Goal: Transaction & Acquisition: Purchase product/service

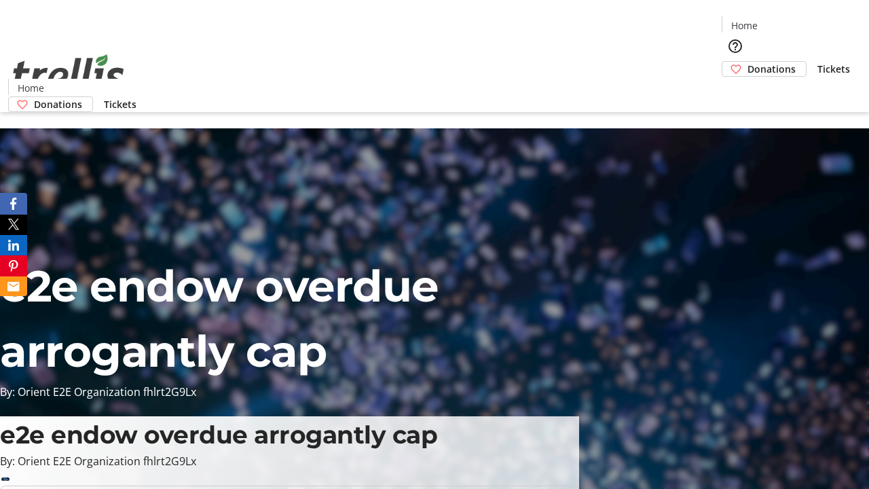
click at [747, 62] on span "Donations" at bounding box center [771, 69] width 48 height 14
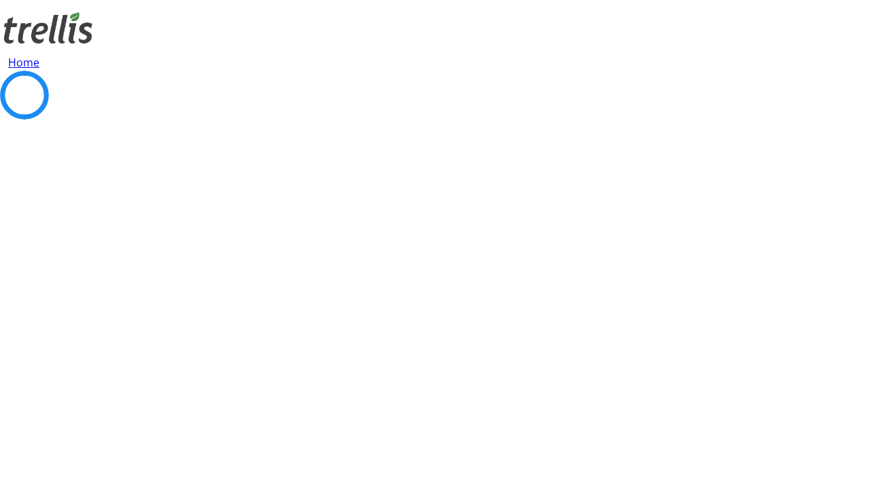
select select "CA"
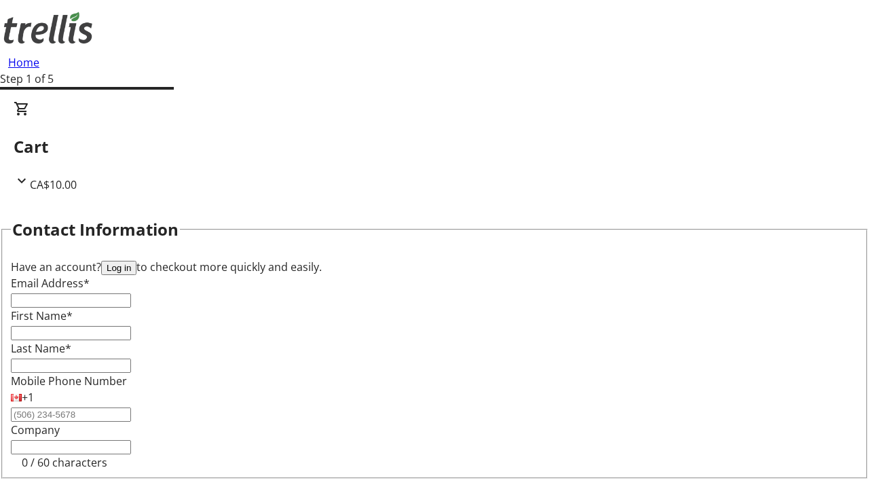
click at [136, 261] on button "Log in" at bounding box center [118, 268] width 35 height 14
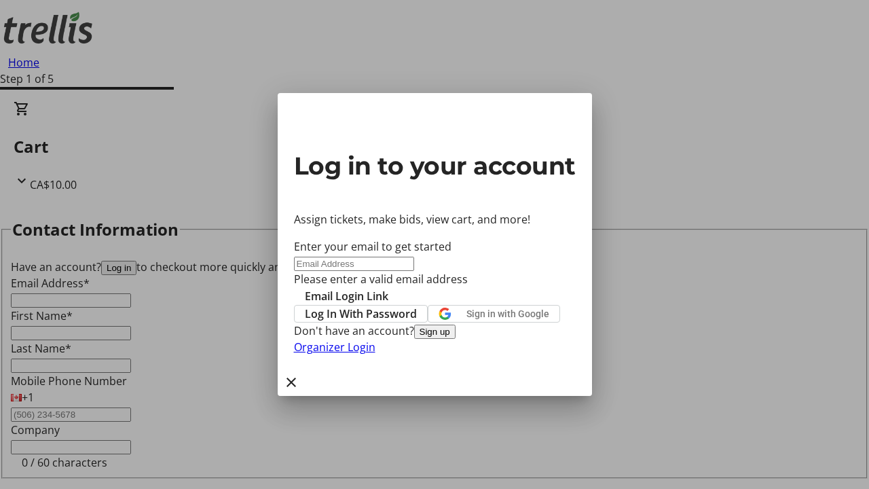
click at [455, 339] on button "Sign up" at bounding box center [434, 331] width 41 height 14
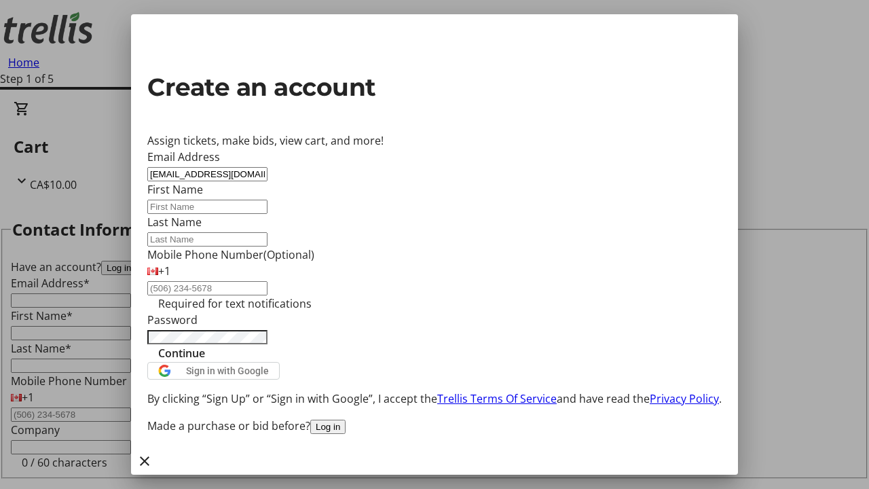
type input "[EMAIL_ADDRESS][DOMAIN_NAME]"
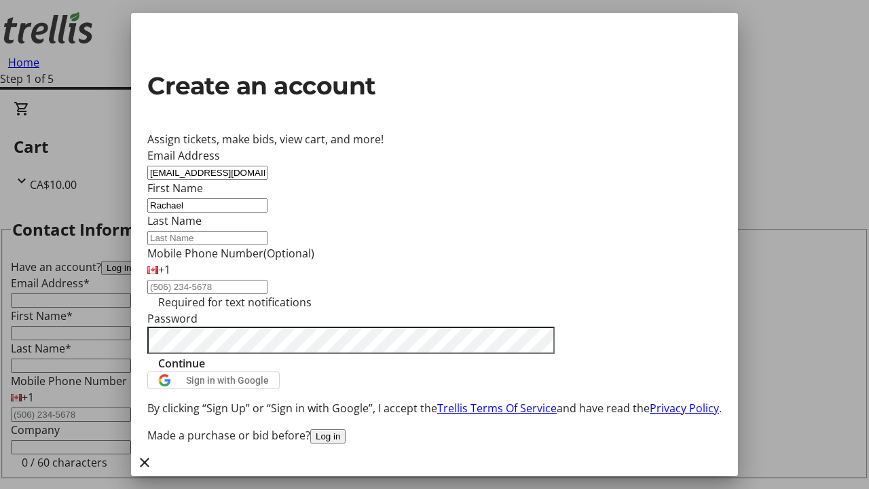
type input "Rachael"
type input "[PERSON_NAME]"
click at [205, 371] on span "Continue" at bounding box center [181, 363] width 47 height 16
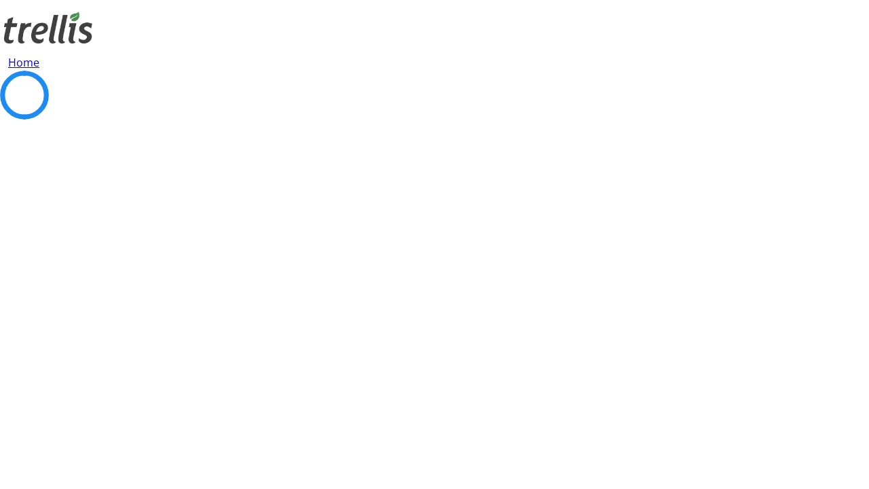
select select "CA"
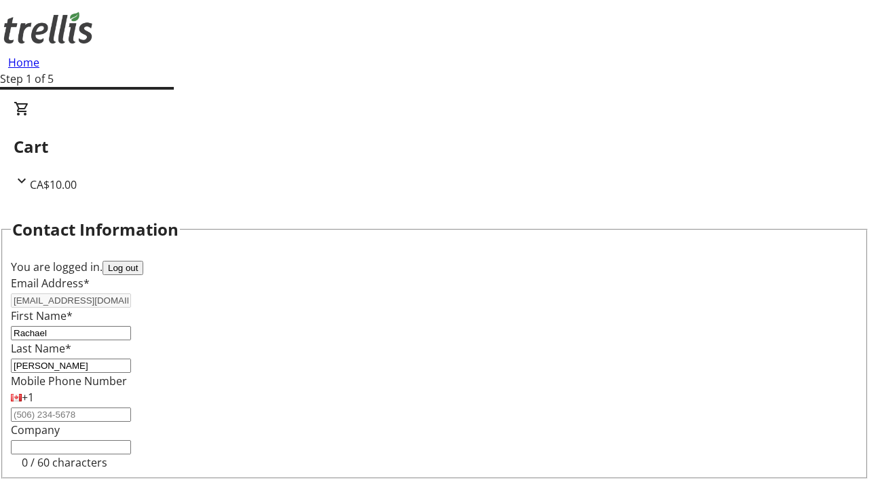
select select "CA"
type input "[STREET_ADDRESS][PERSON_NAME]"
type input "Kelowna"
select select "BC"
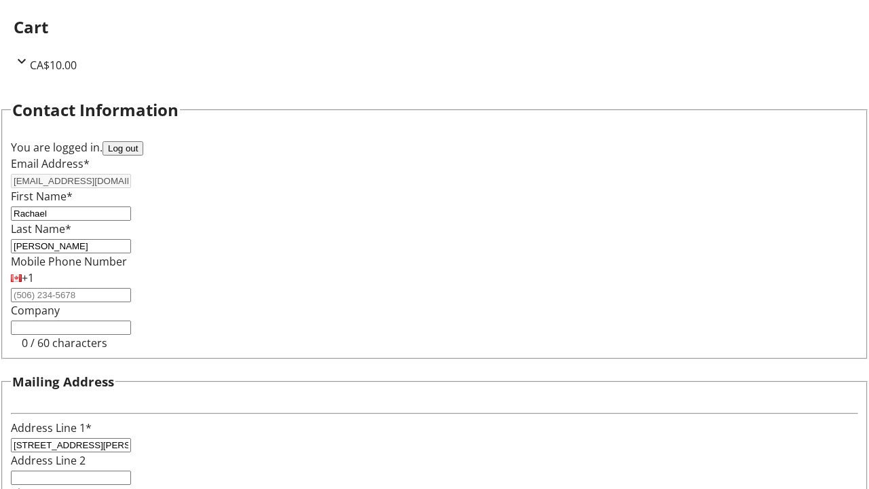
type input "Kelowna"
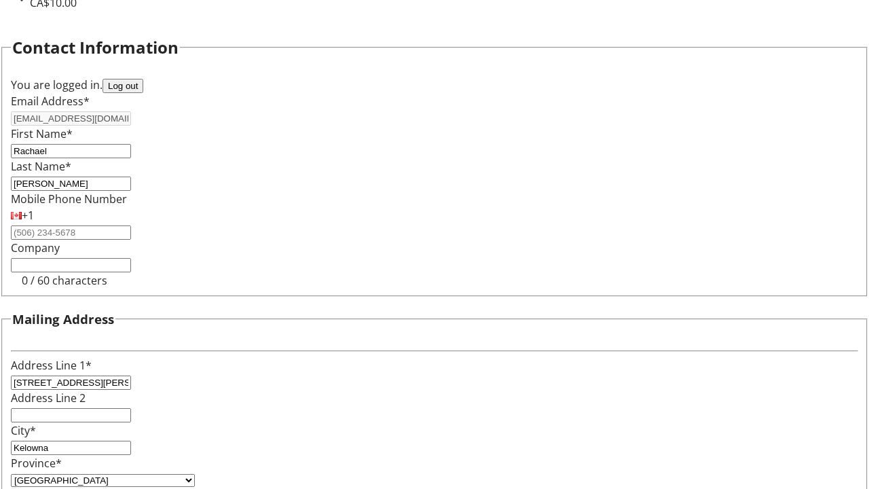
type input "V1Y 0C2"
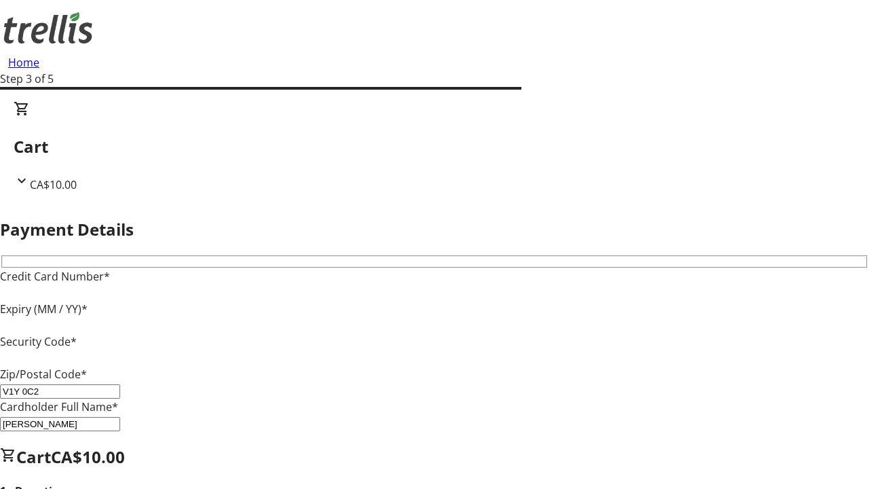
type input "V1Y 0C2"
